Goal: Task Accomplishment & Management: Use online tool/utility

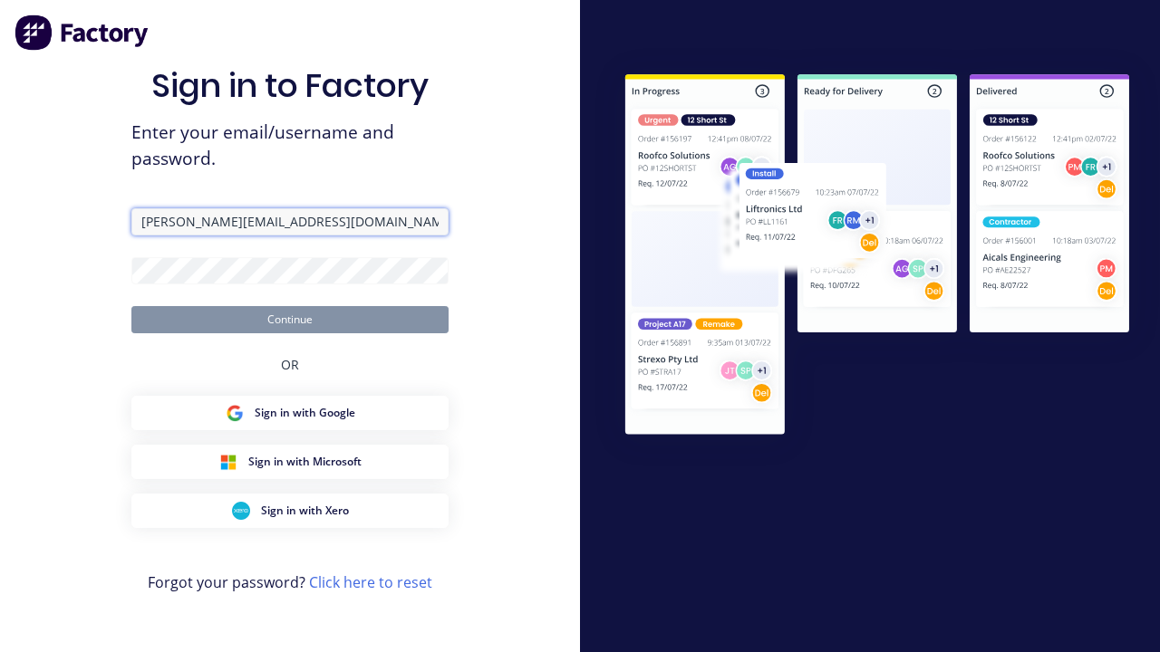
type input "[PERSON_NAME][EMAIL_ADDRESS][DOMAIN_NAME]"
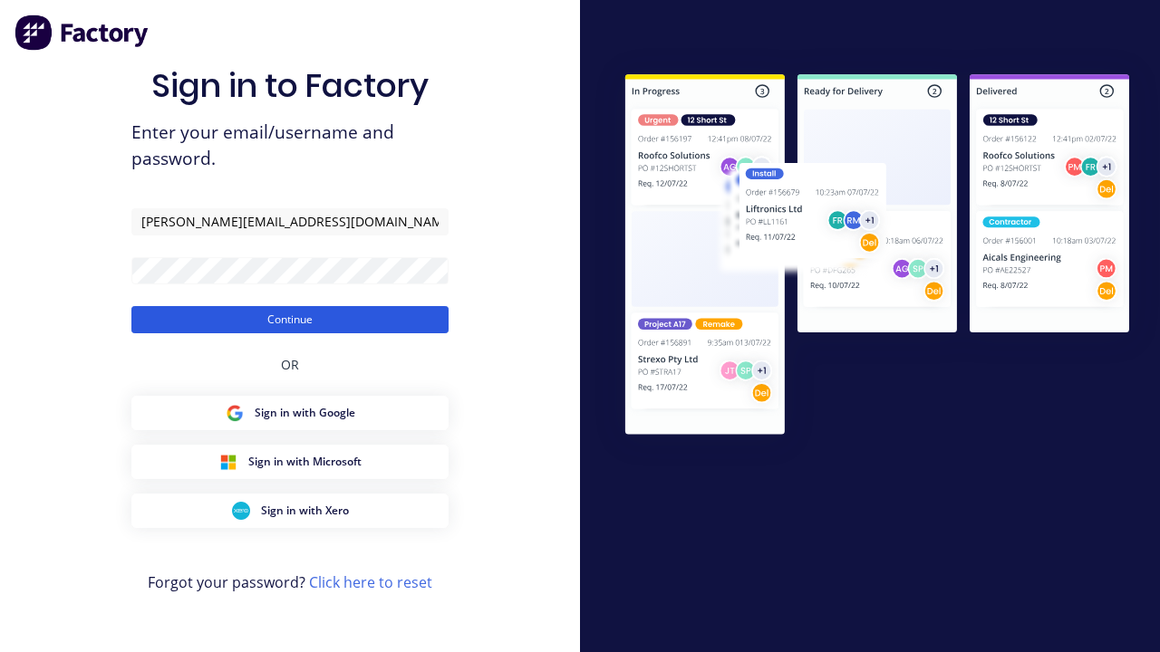
click at [290, 319] on button "Continue" at bounding box center [289, 319] width 317 height 27
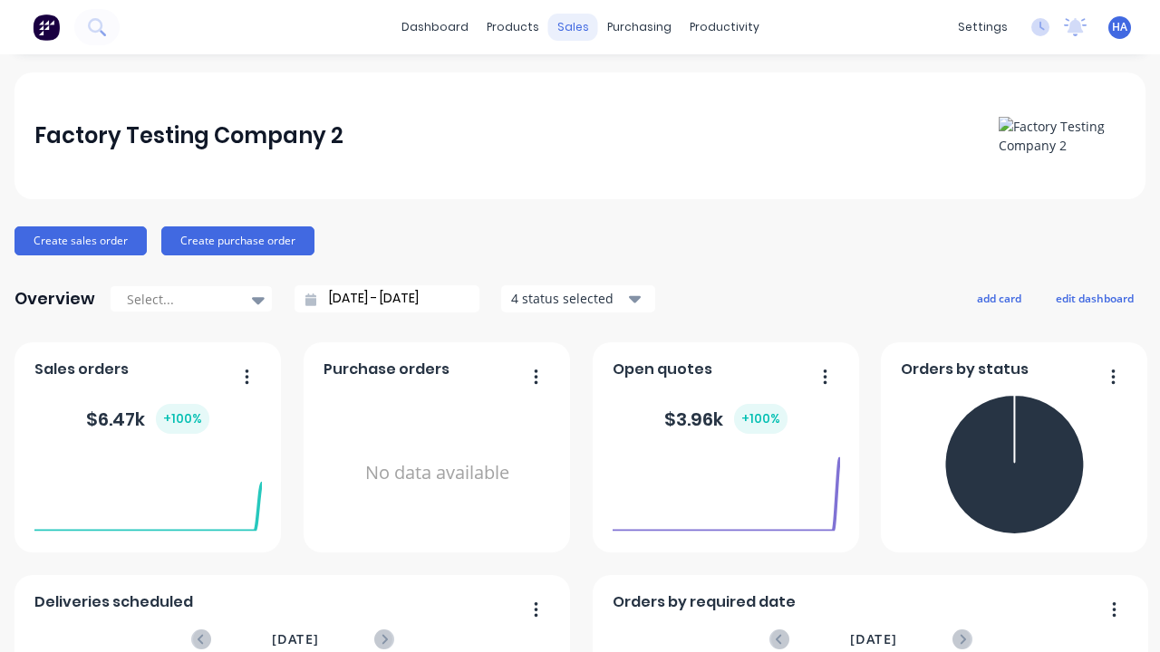
click at [573, 27] on div "sales" at bounding box center [573, 27] width 50 height 27
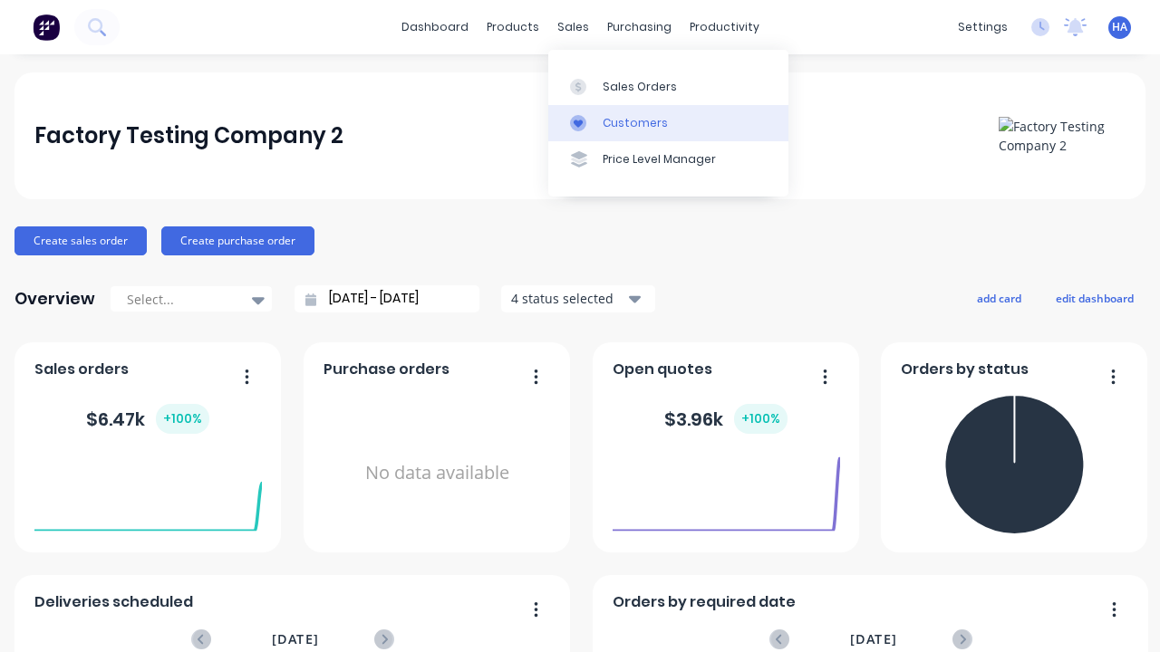
click at [668, 122] on link "Customers" at bounding box center [668, 123] width 240 height 36
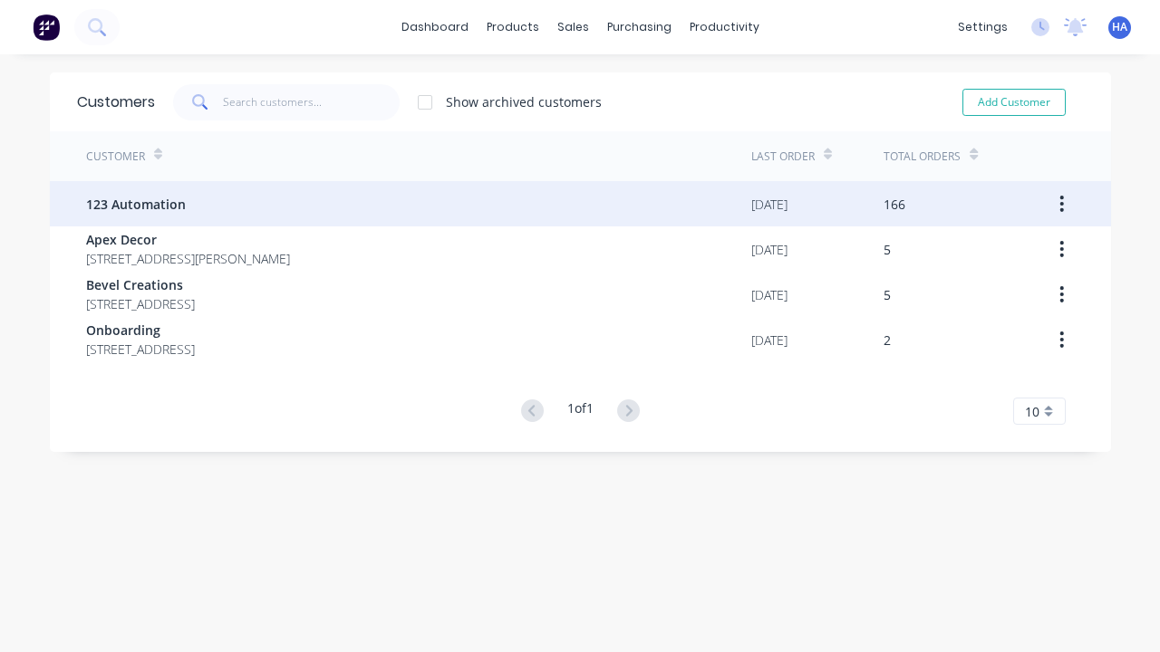
click at [135, 204] on span "123 Automation" at bounding box center [136, 204] width 100 height 19
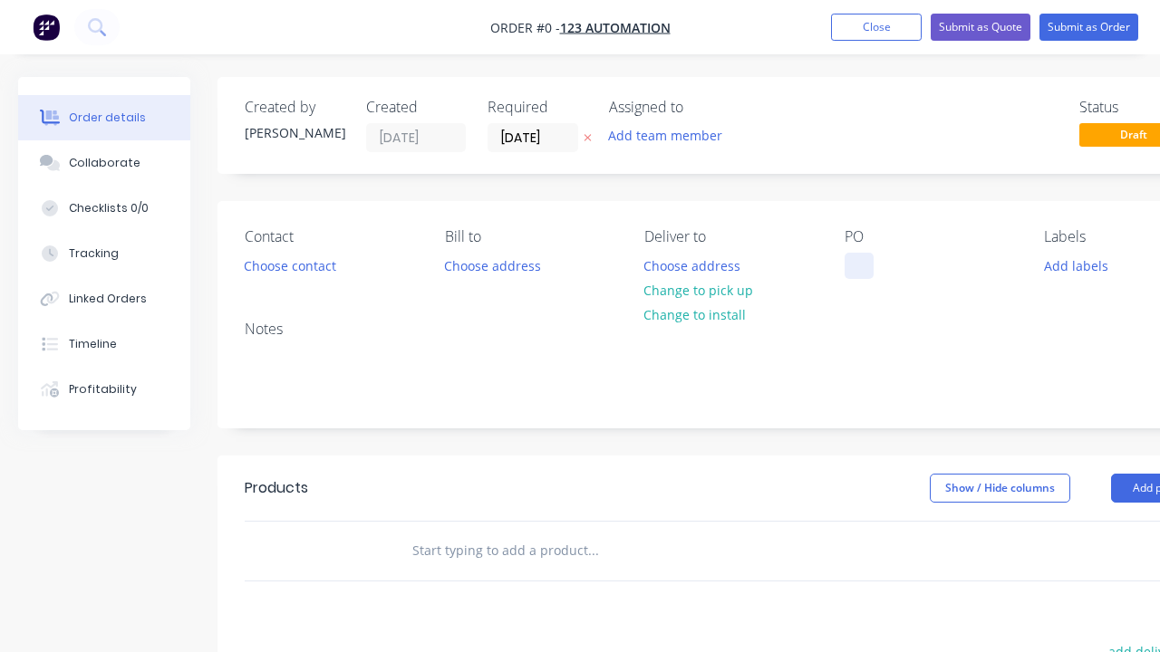
click at [858, 265] on div at bounding box center [858, 266] width 29 height 26
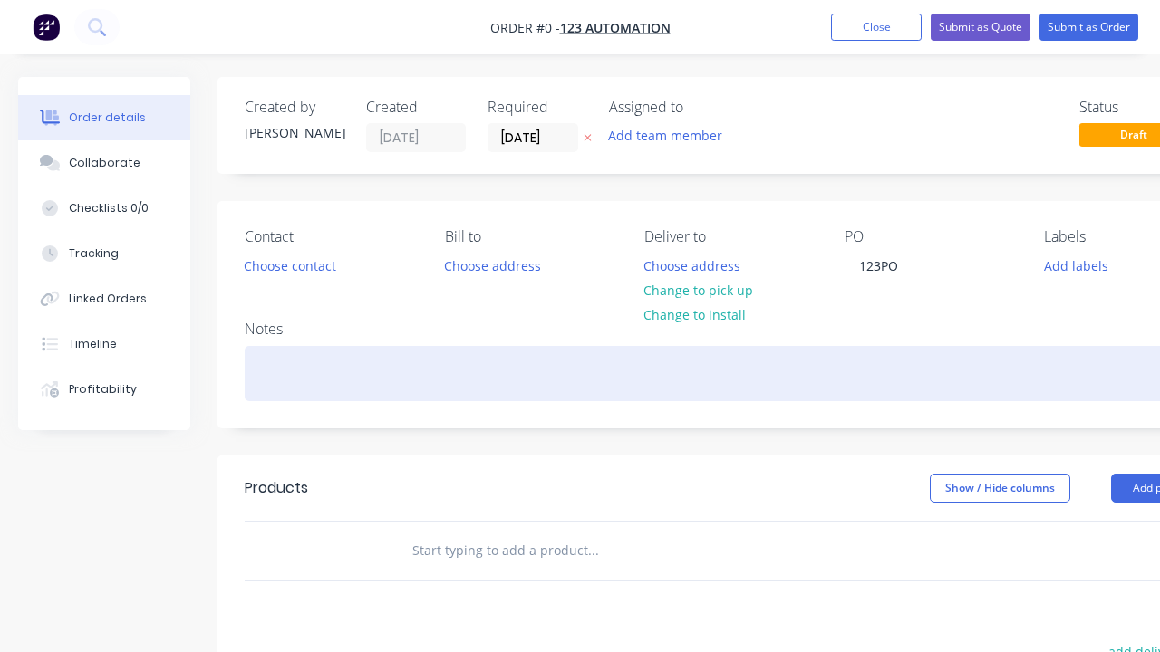
click at [674, 373] on div "Order details Collaborate Checklists 0/0 Tracking Linked Orders Timeline Profit…" at bounding box center [630, 560] width 1260 height 967
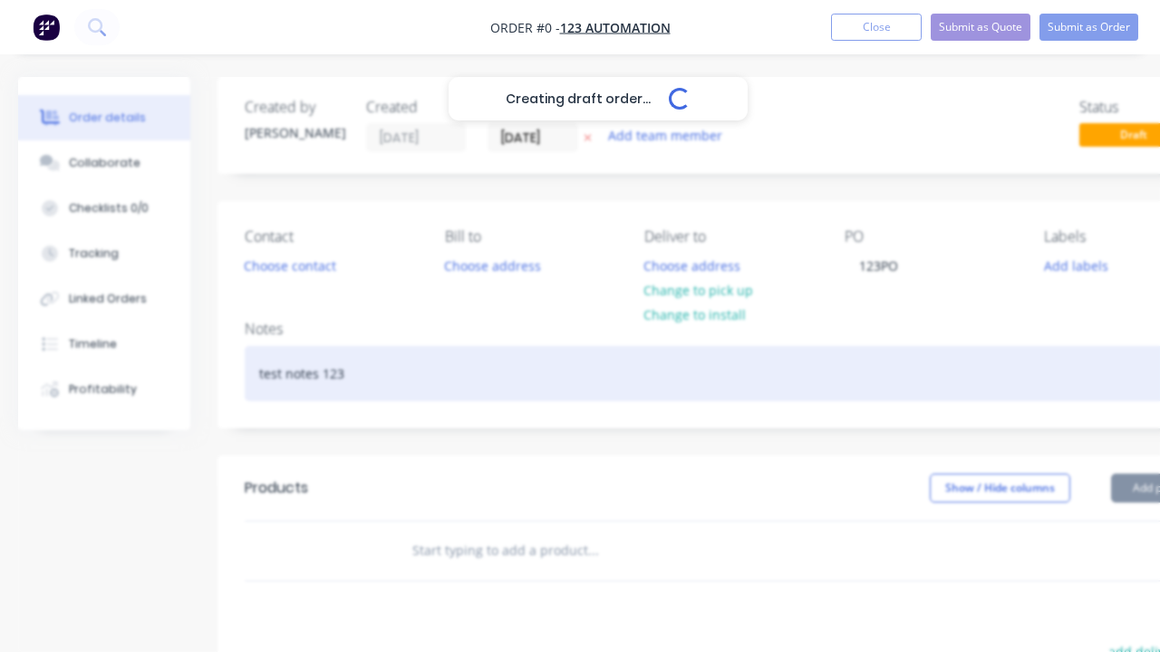
scroll to position [0, 55]
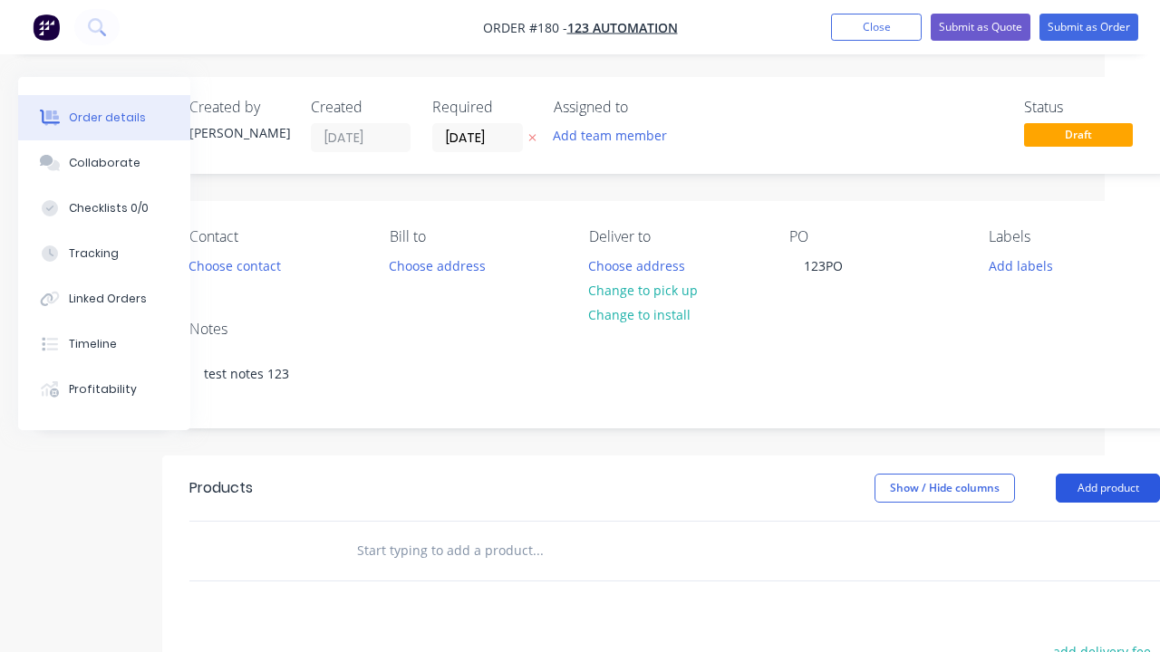
click at [1107, 487] on button "Add product" at bounding box center [1108, 488] width 104 height 29
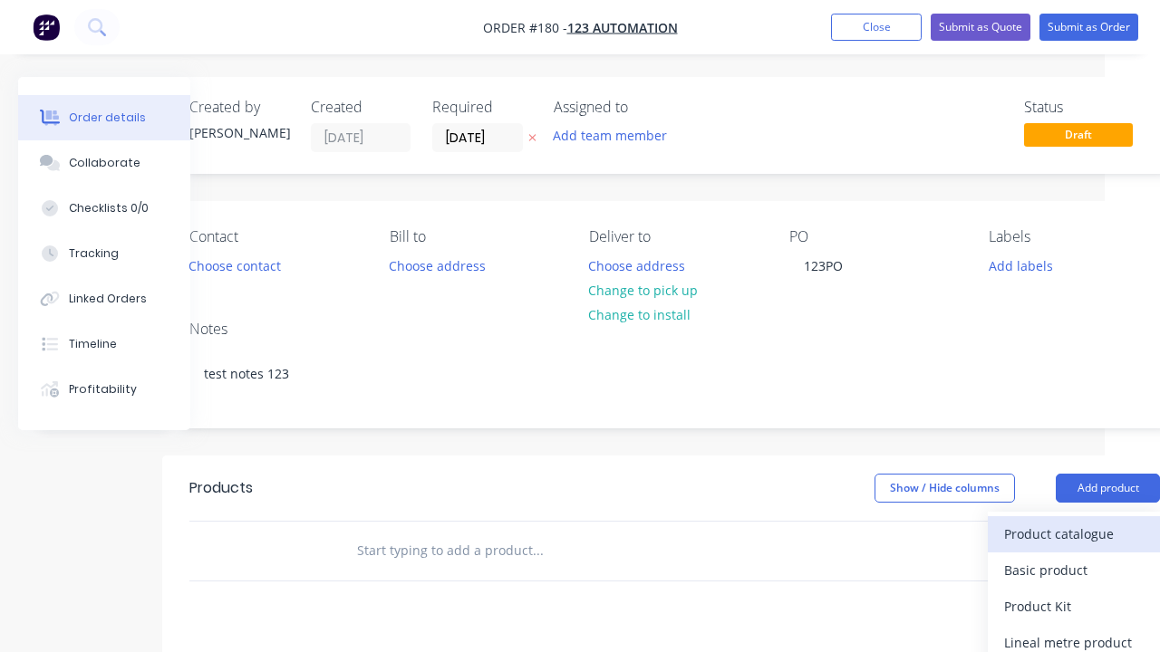
click at [1074, 534] on div "Product catalogue" at bounding box center [1074, 534] width 140 height 26
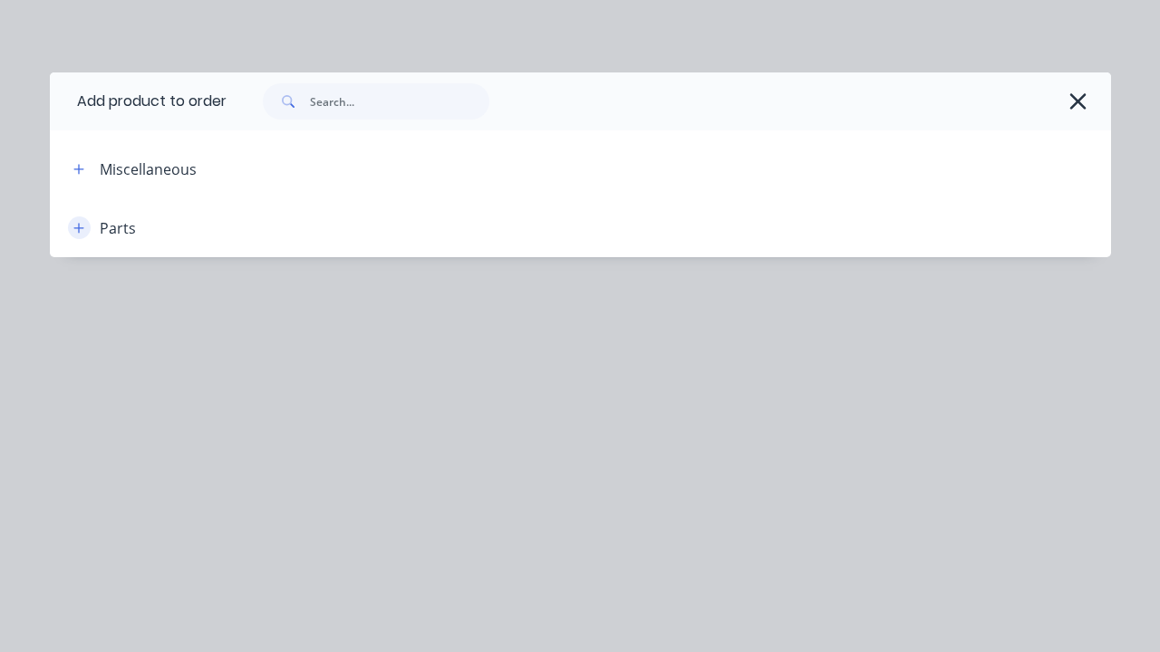
click at [79, 227] on icon "button" at bounding box center [78, 228] width 10 height 10
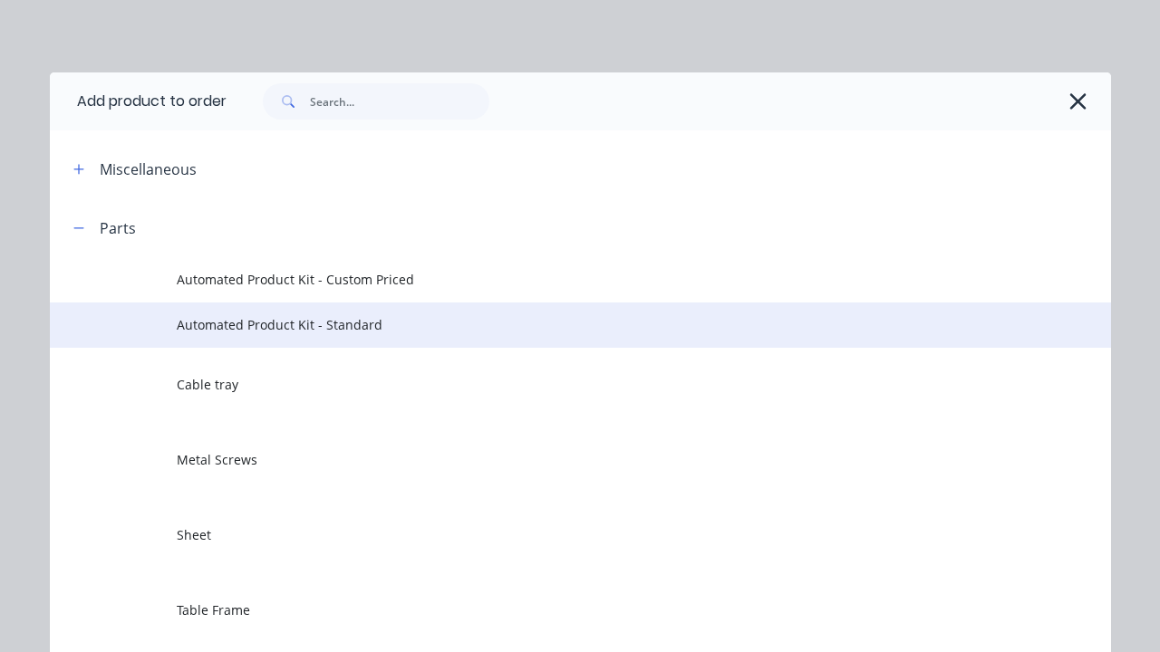
click at [550, 324] on span "Automated Product Kit - Standard" at bounding box center [550, 324] width 747 height 19
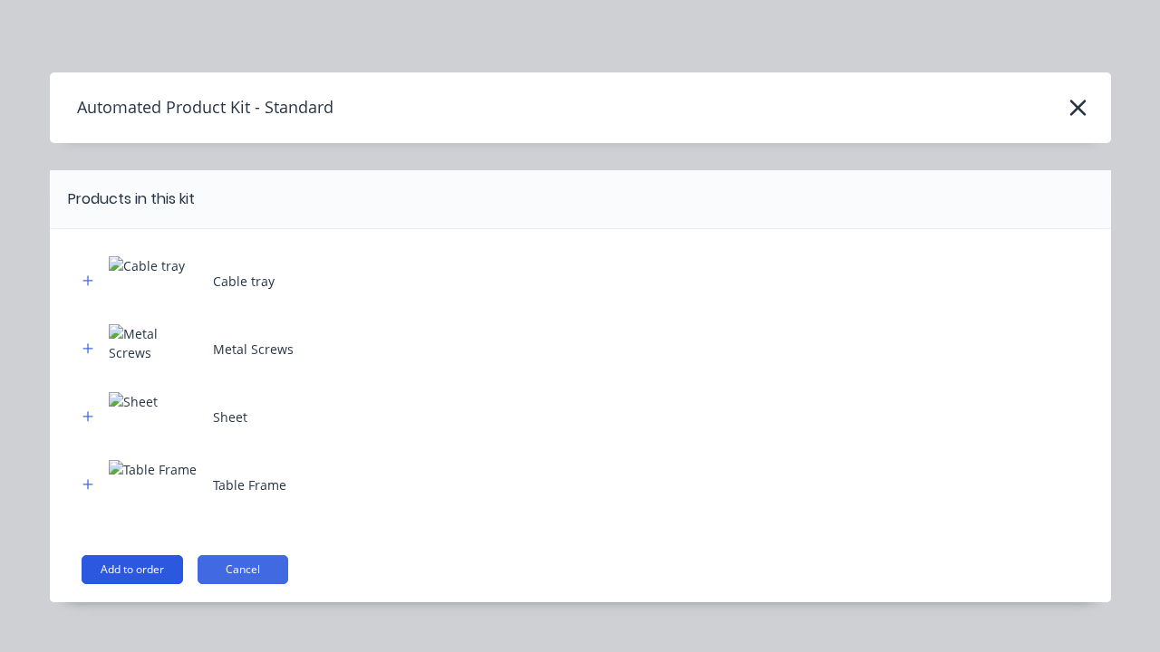
click at [131, 569] on button "Add to order" at bounding box center [132, 569] width 101 height 29
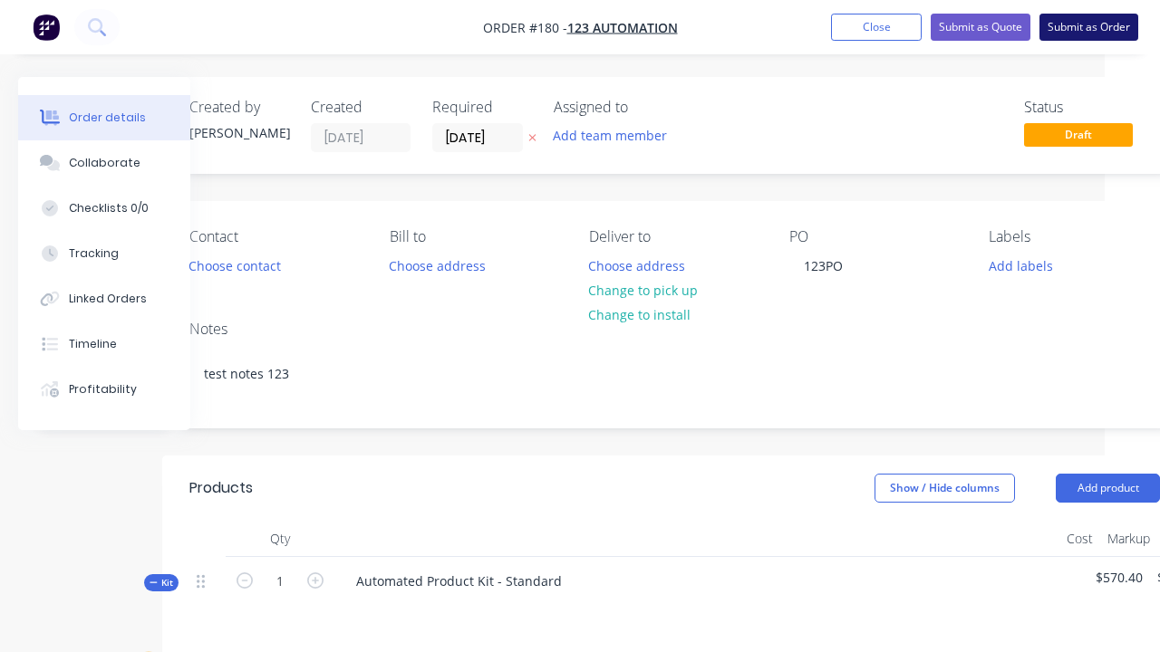
click at [1088, 27] on button "Submit as Order" at bounding box center [1088, 27] width 99 height 27
click at [515, 344] on button "Submit Order" at bounding box center [514, 344] width 109 height 27
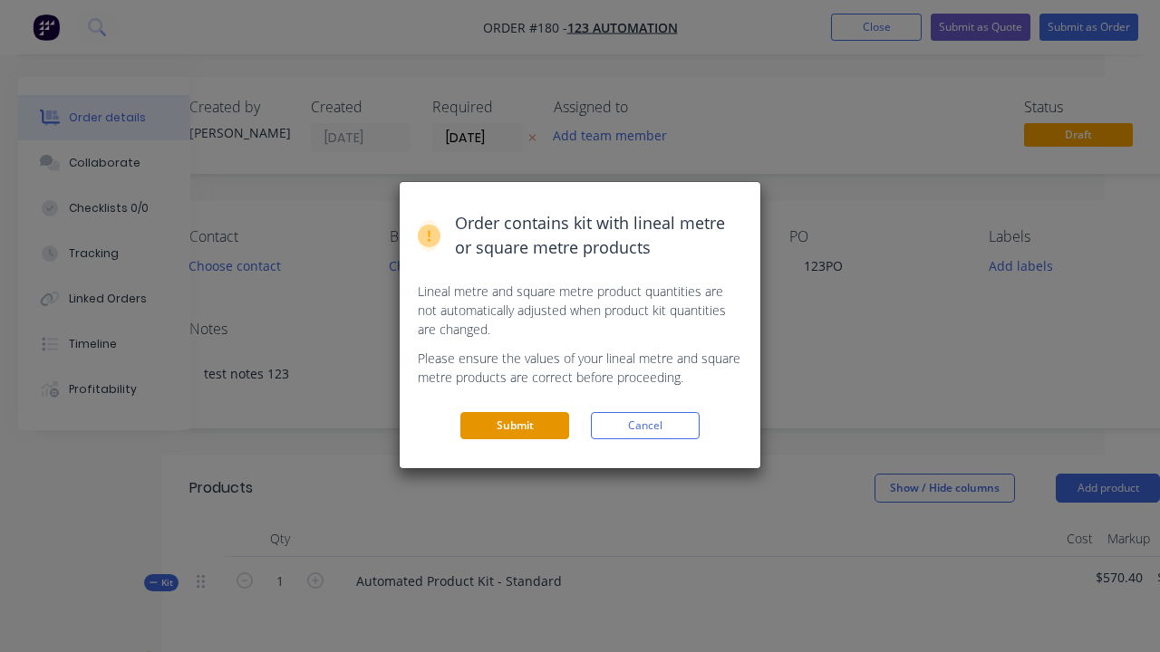
click at [515, 426] on button "Submit" at bounding box center [514, 425] width 109 height 27
